Goal: Task Accomplishment & Management: Manage account settings

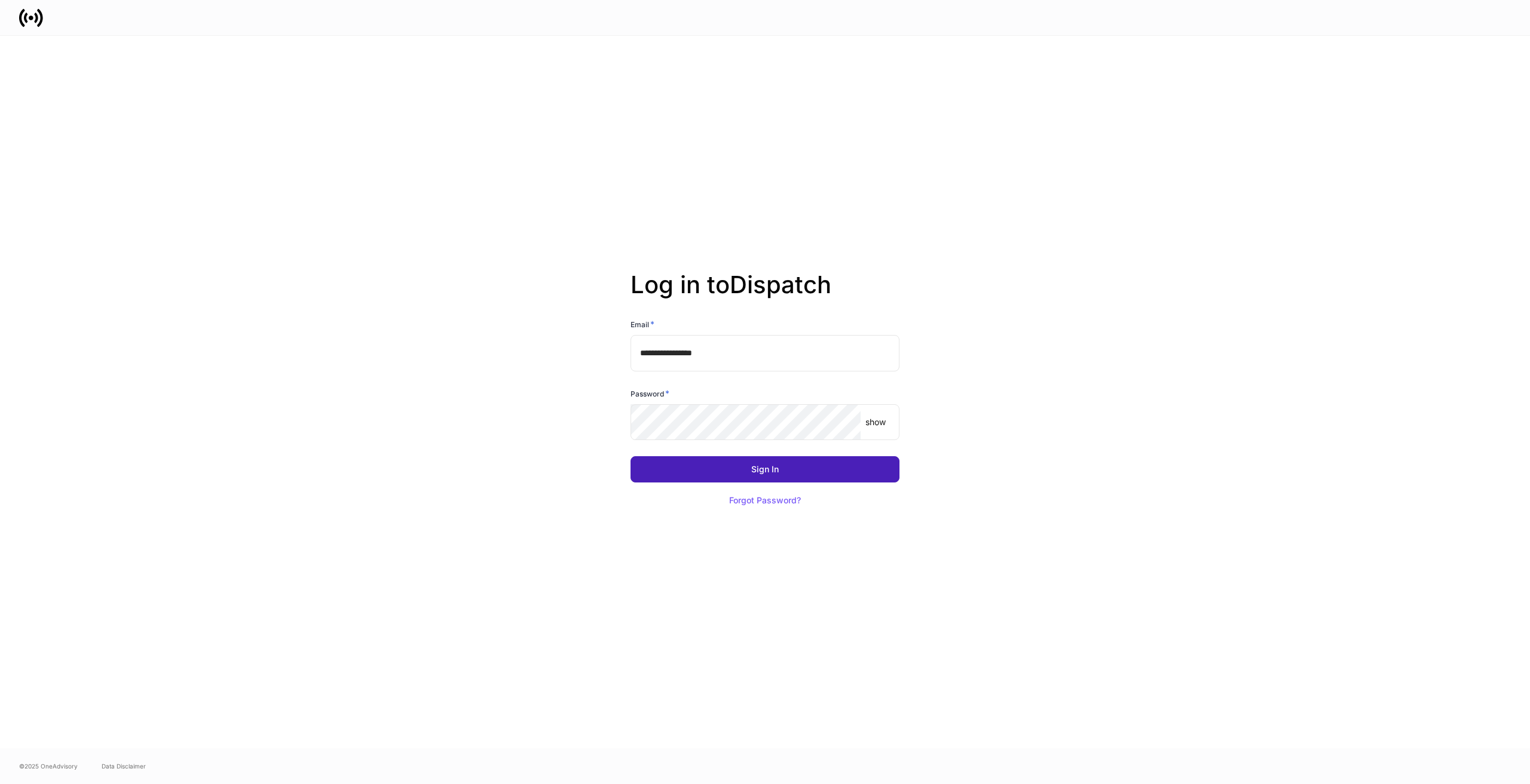
click at [753, 468] on div "Sign In" at bounding box center [764, 469] width 27 height 9
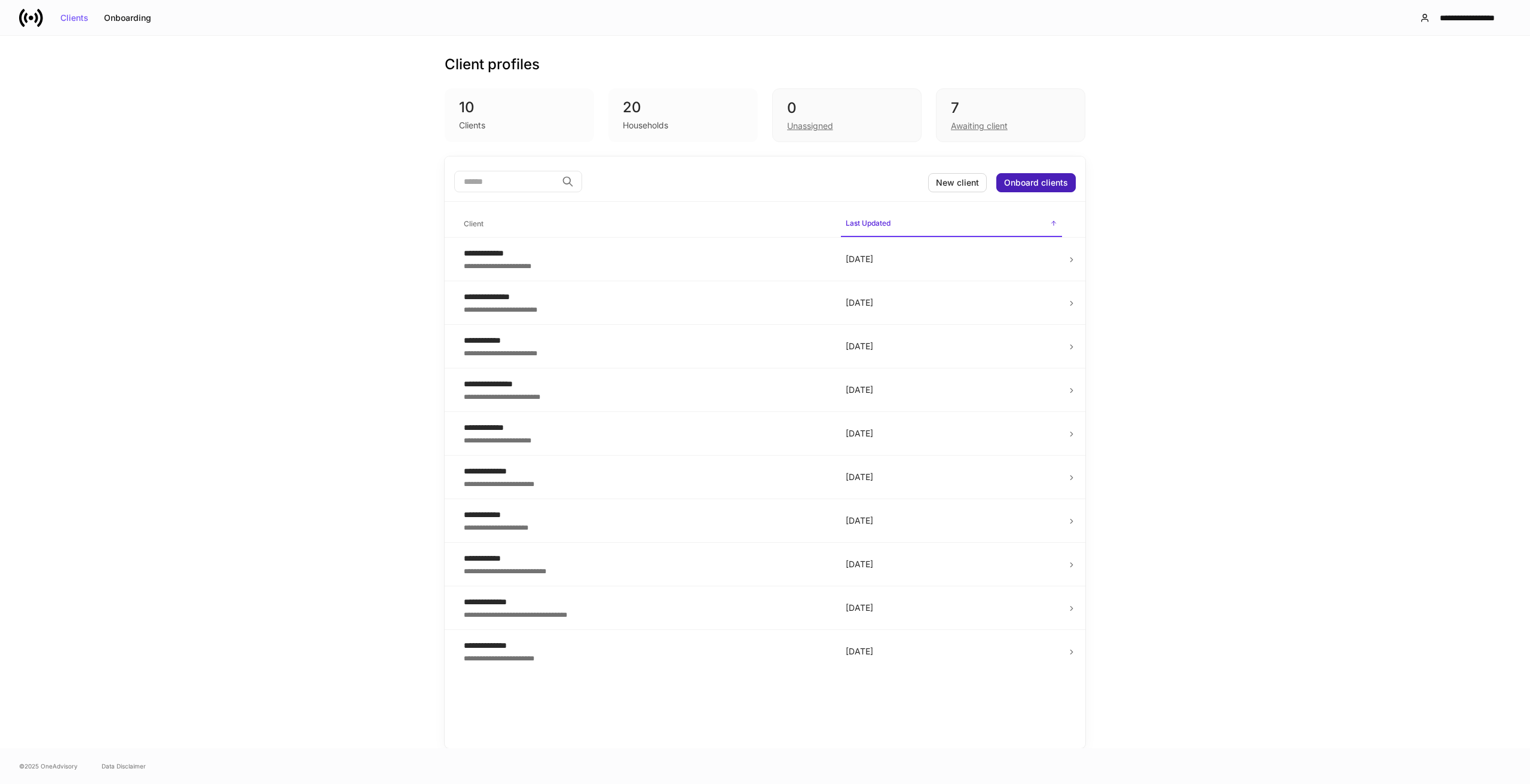
click at [1034, 180] on div "Onboard clients" at bounding box center [1036, 182] width 64 height 9
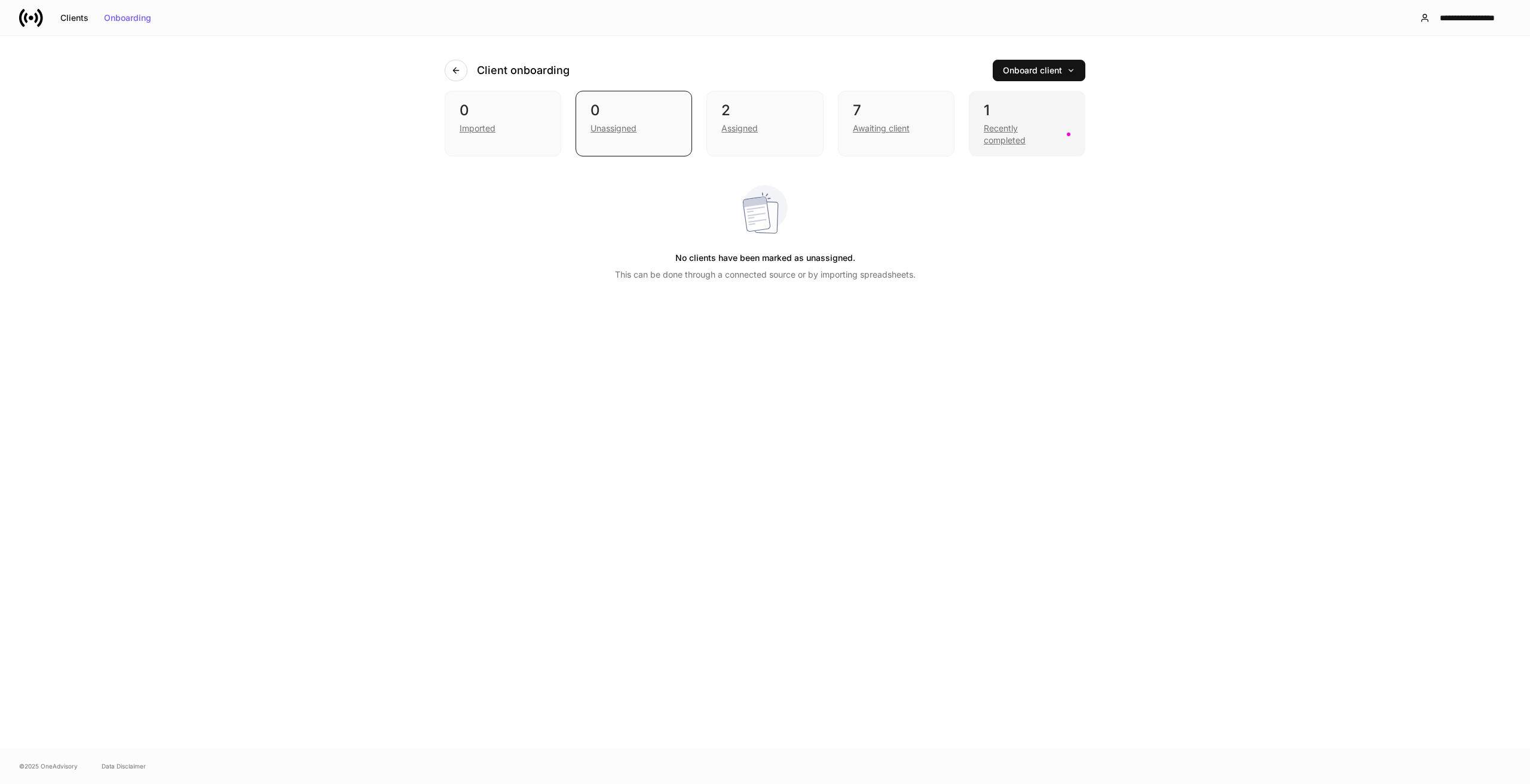
click at [1004, 132] on div "Recently completed" at bounding box center [1022, 134] width 76 height 24
click at [880, 129] on div "Awaiting client" at bounding box center [881, 128] width 57 height 12
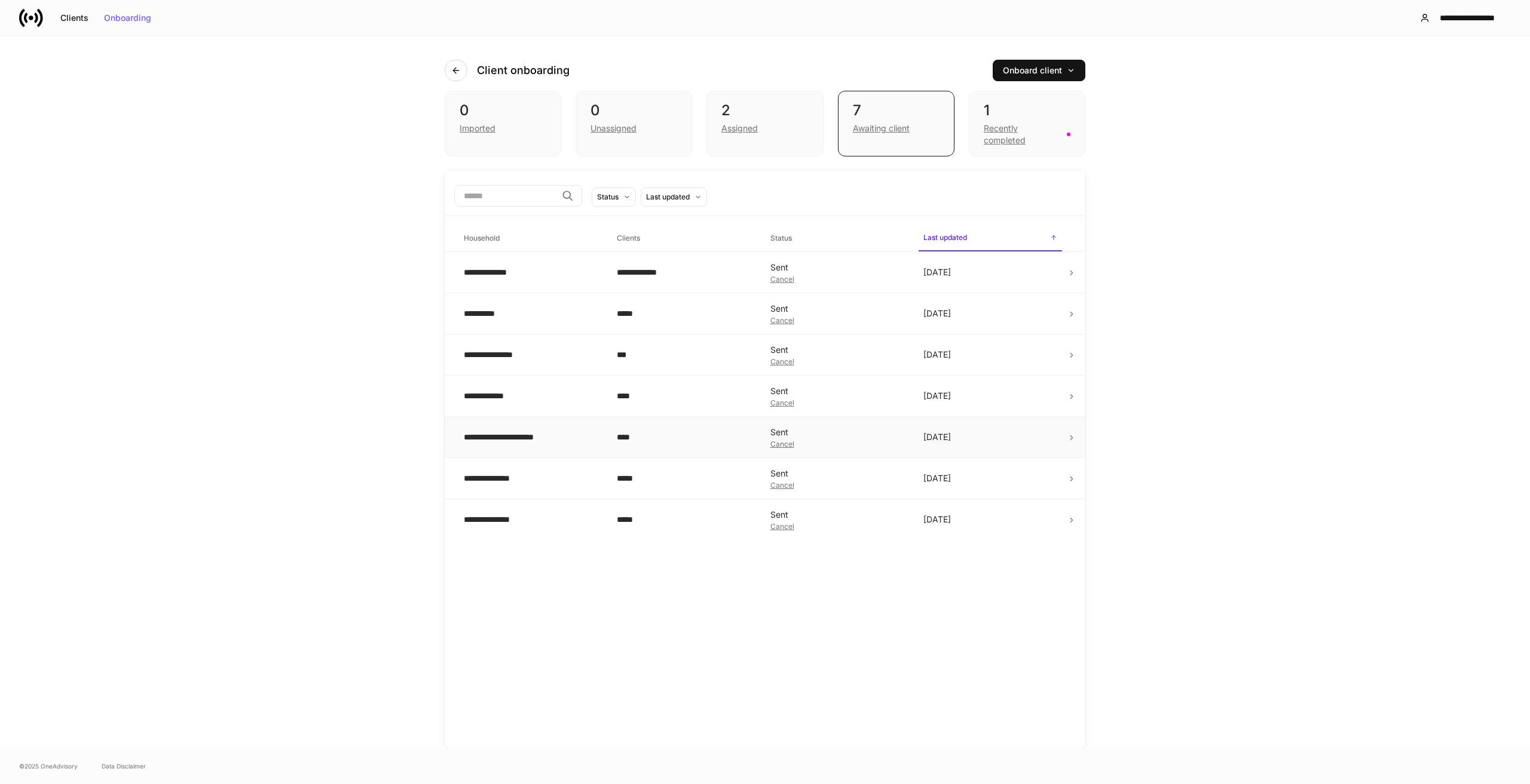
click at [1067, 438] on td at bounding box center [1076, 437] width 19 height 41
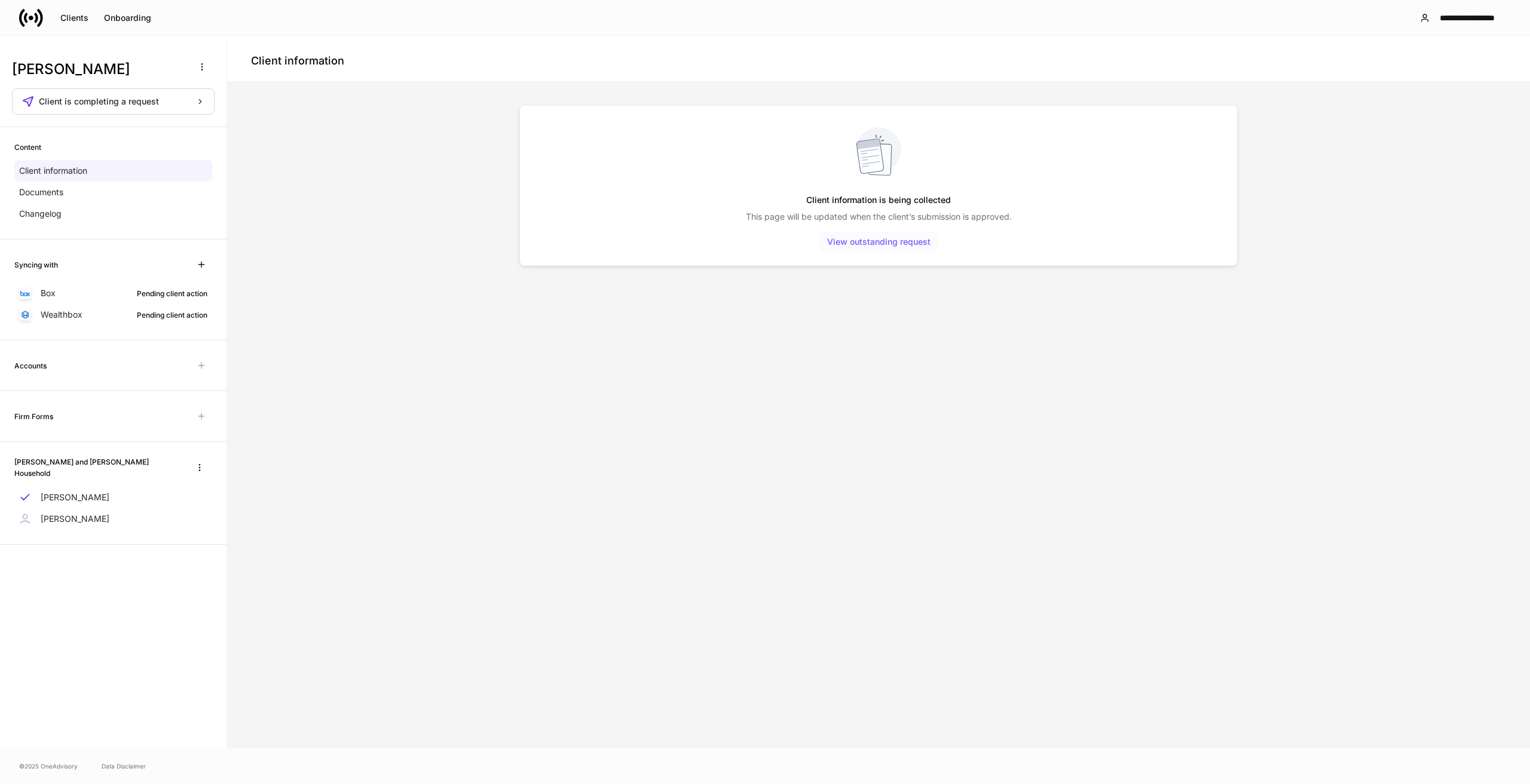
click at [881, 242] on div "View outstanding request" at bounding box center [878, 241] width 103 height 9
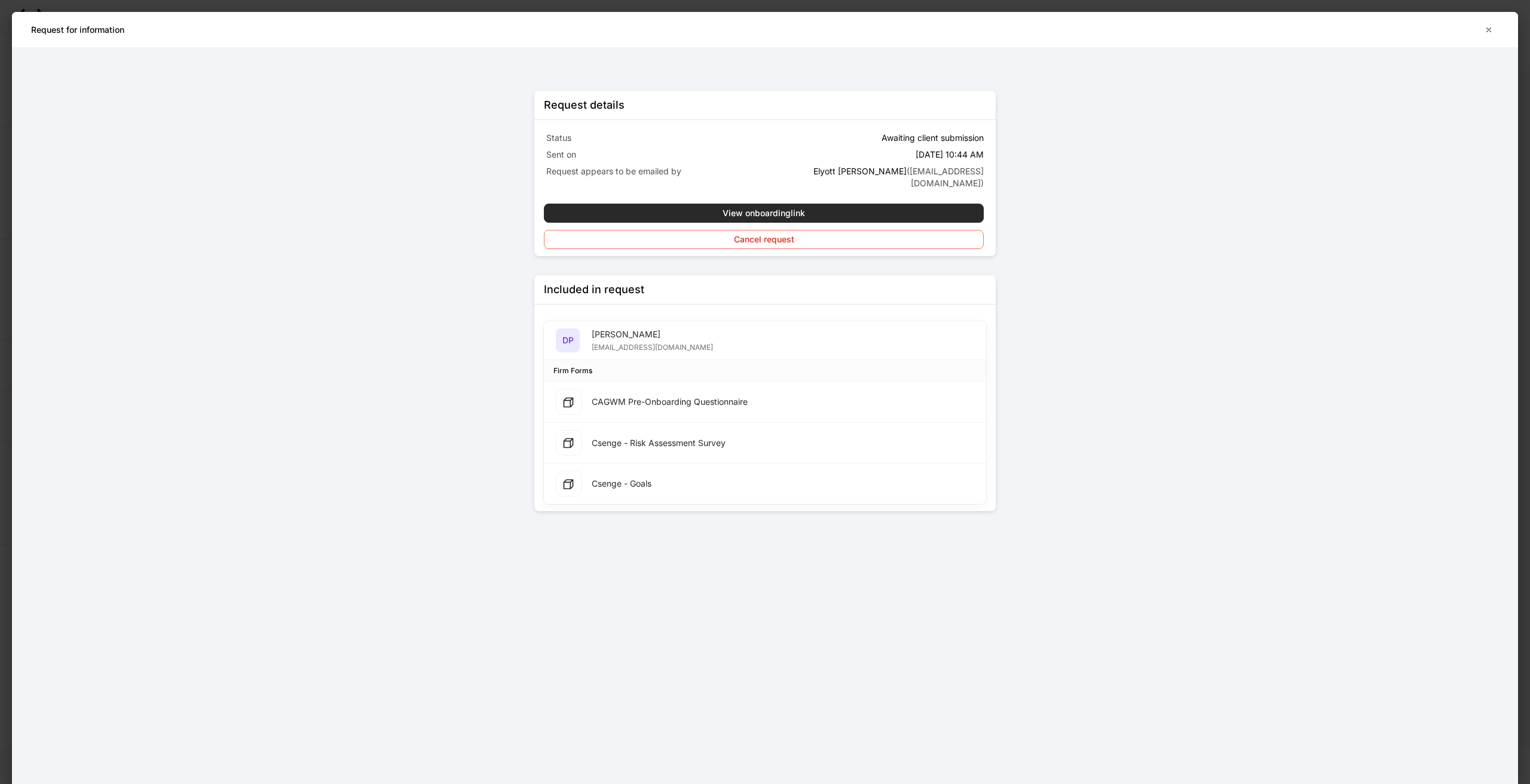
click at [792, 209] on div "View onboarding link" at bounding box center [763, 213] width 82 height 9
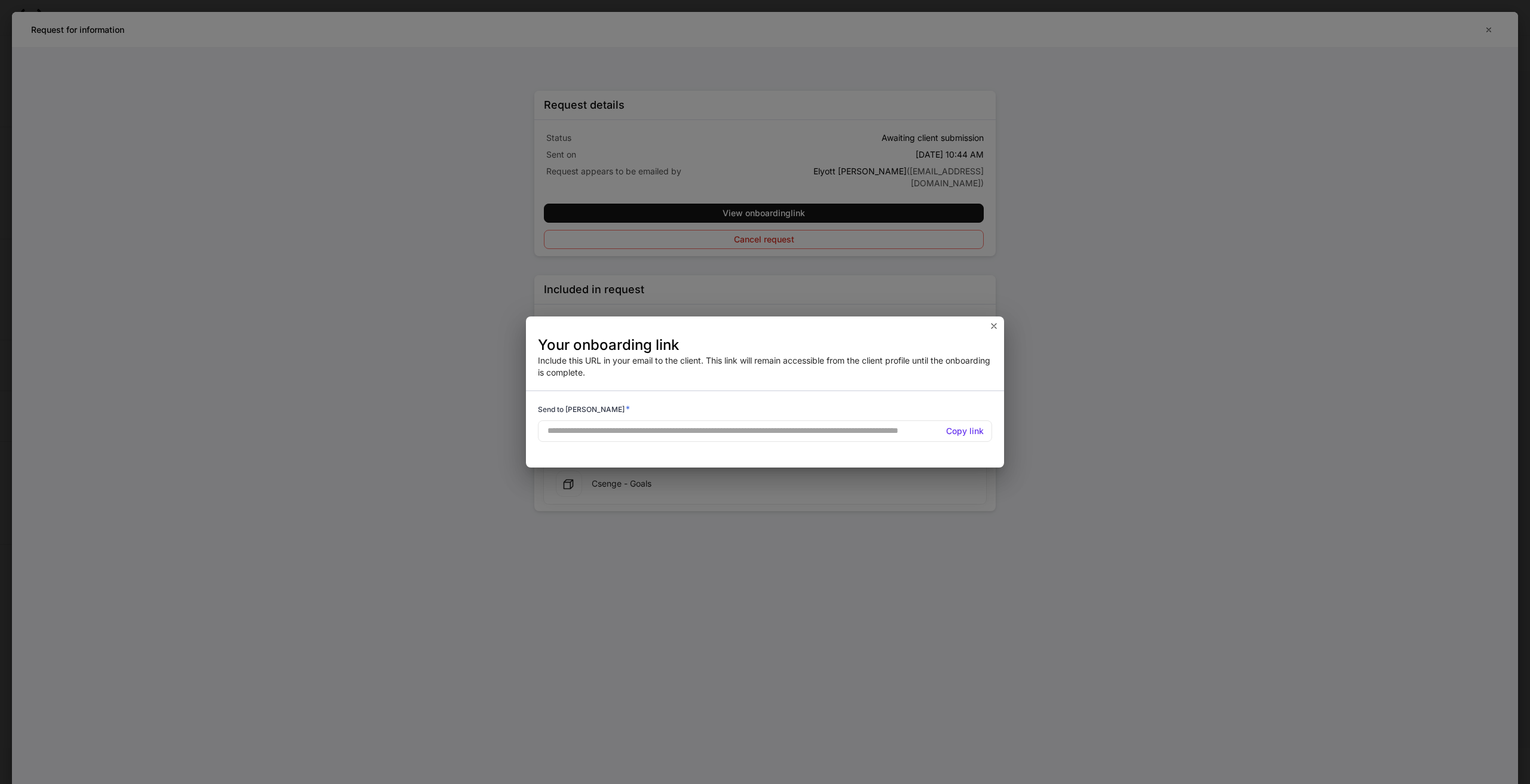
click at [960, 432] on h5 "Copy link" at bounding box center [965, 431] width 37 height 12
click at [994, 327] on icon "button" at bounding box center [994, 326] width 5 height 5
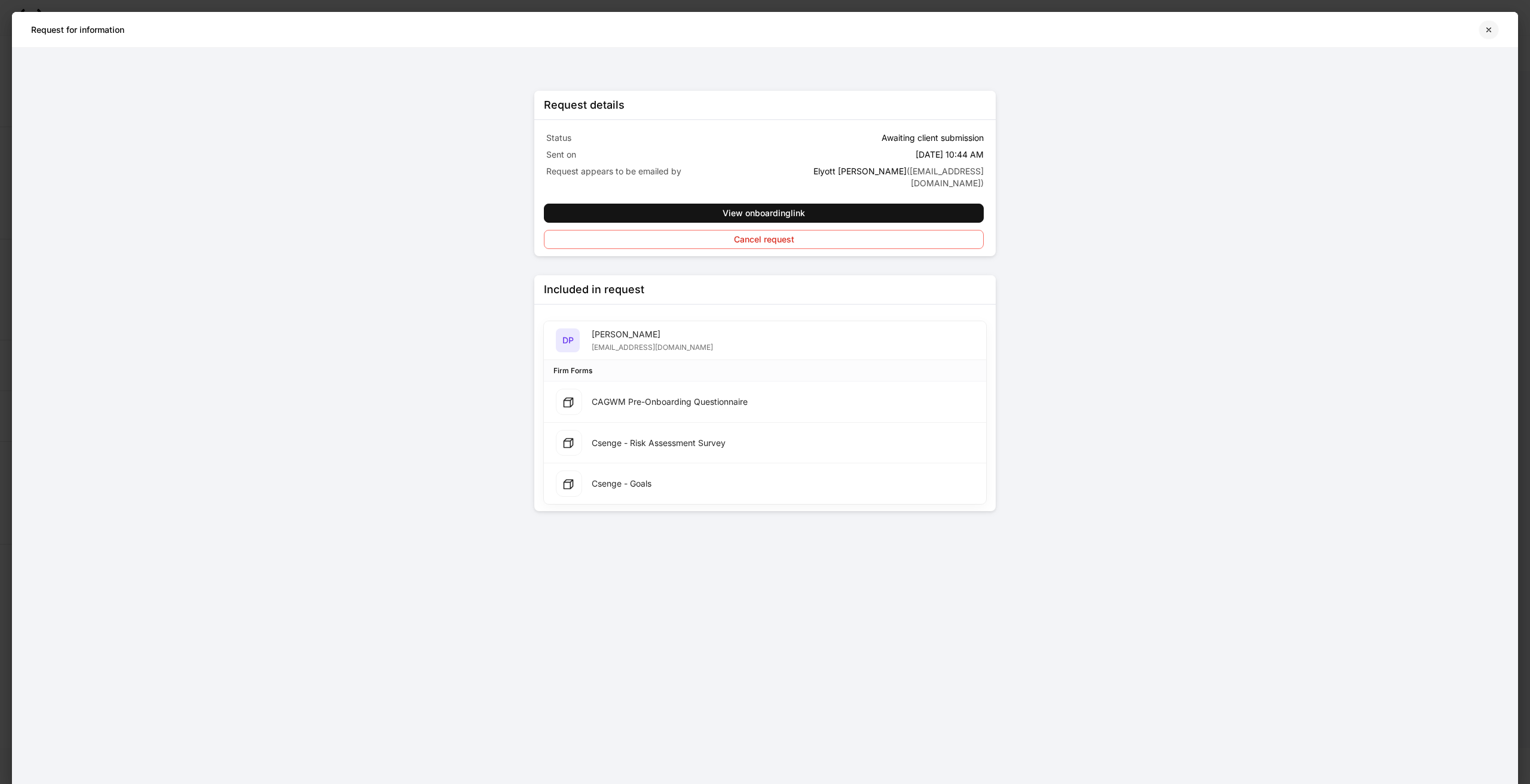
click at [1487, 28] on icon "button" at bounding box center [1489, 29] width 4 height 4
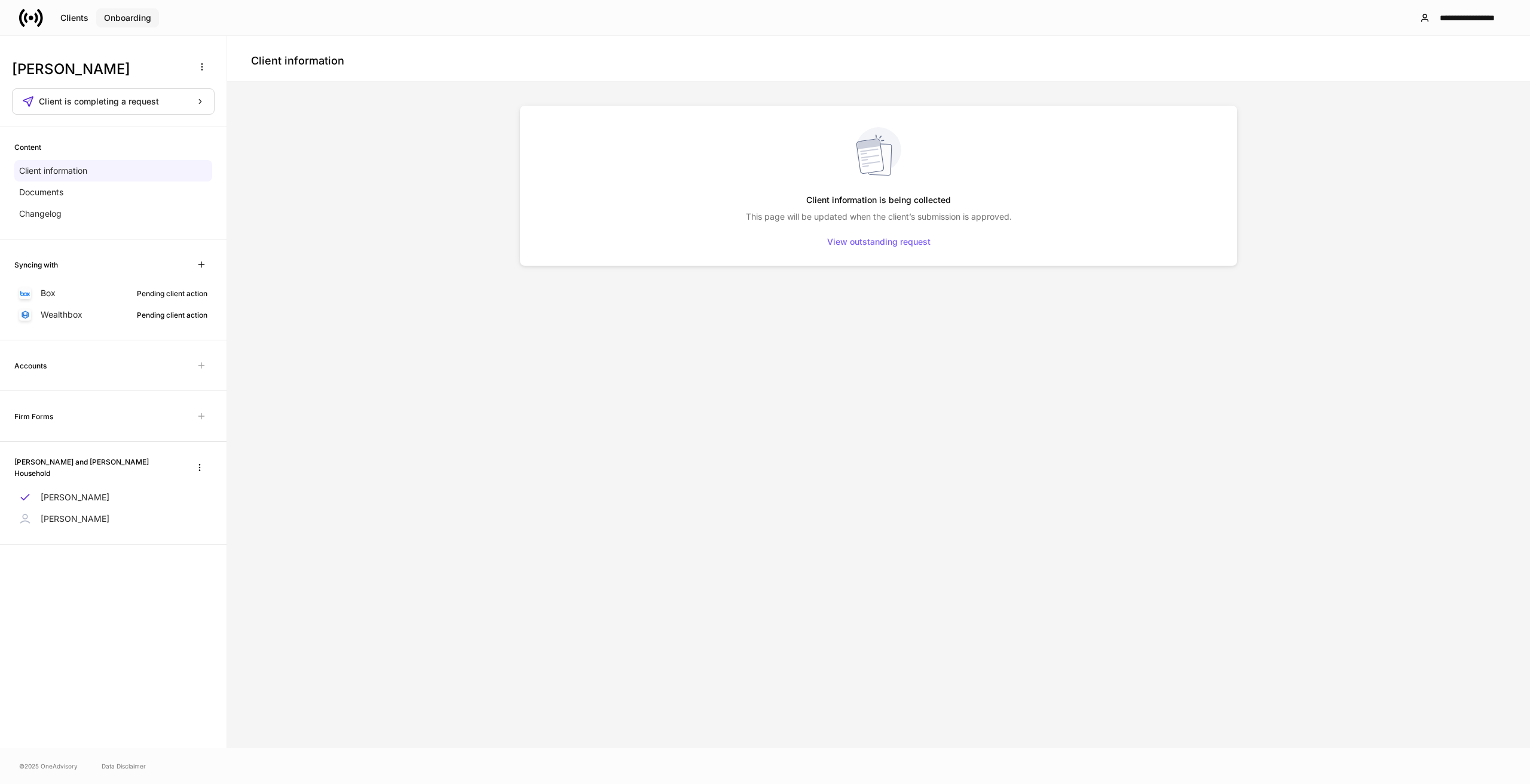
click at [105, 9] on button "Onboarding" at bounding box center [127, 18] width 63 height 19
